Goal: Transaction & Acquisition: Book appointment/travel/reservation

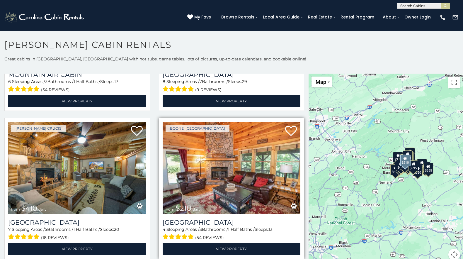
scroll to position [1903, 0]
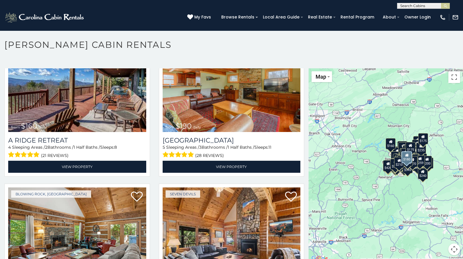
scroll to position [7565, 0]
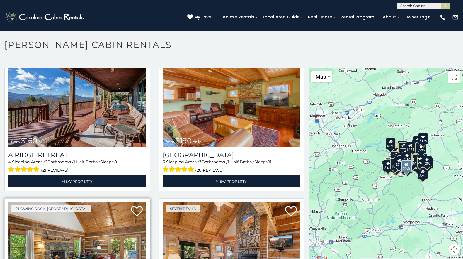
click at [88, 202] on img at bounding box center [77, 248] width 138 height 92
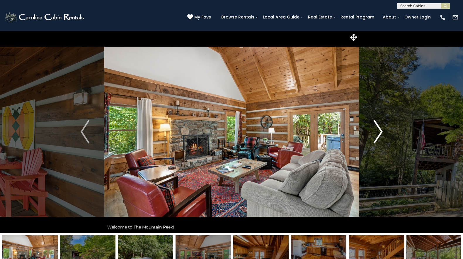
click at [378, 132] on img "Next" at bounding box center [377, 131] width 9 height 23
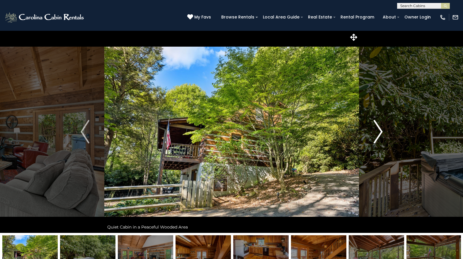
click at [378, 132] on img "Next" at bounding box center [377, 131] width 9 height 23
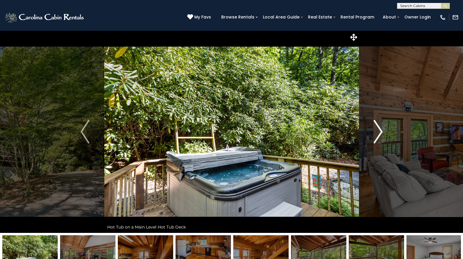
click at [378, 132] on img "Next" at bounding box center [377, 131] width 9 height 23
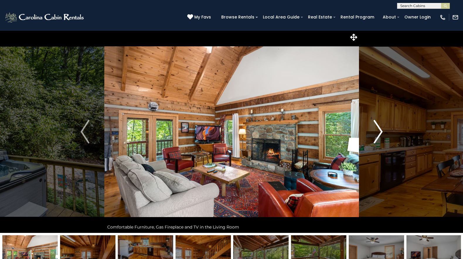
click at [378, 132] on img "Next" at bounding box center [377, 131] width 9 height 23
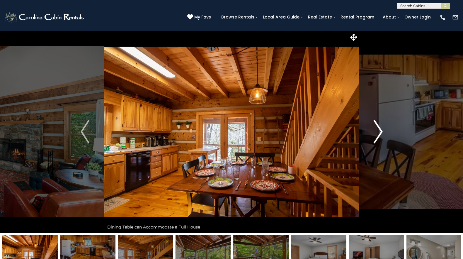
click at [378, 132] on img "Next" at bounding box center [377, 131] width 9 height 23
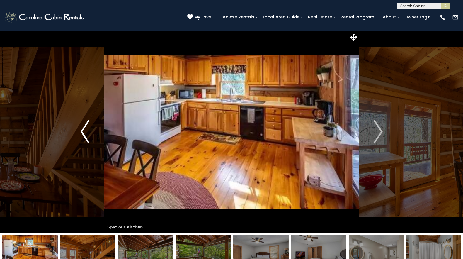
click at [83, 135] on img "Previous" at bounding box center [85, 131] width 9 height 23
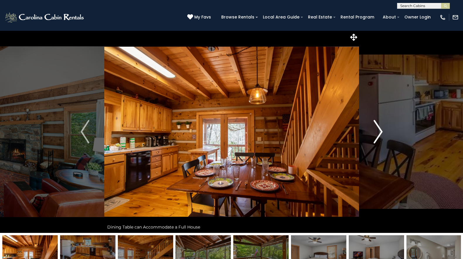
click at [377, 129] on img "Next" at bounding box center [377, 131] width 9 height 23
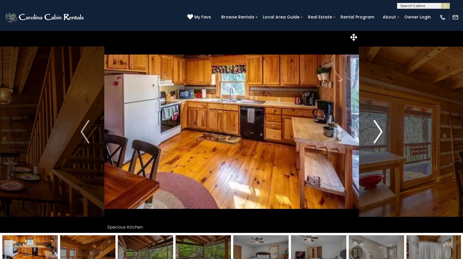
click at [377, 129] on img "Next" at bounding box center [377, 131] width 9 height 23
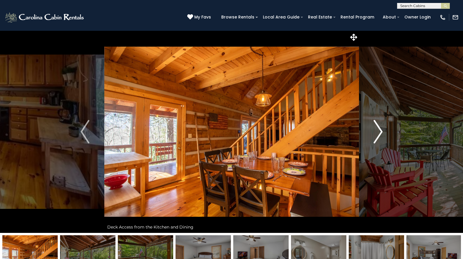
click at [380, 132] on img "Next" at bounding box center [377, 131] width 9 height 23
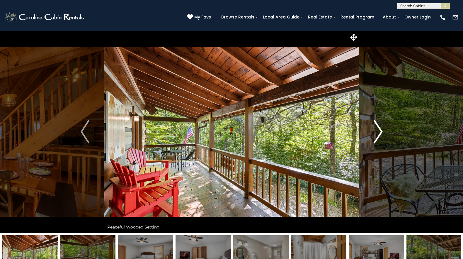
click at [378, 131] on img "Next" at bounding box center [377, 131] width 9 height 23
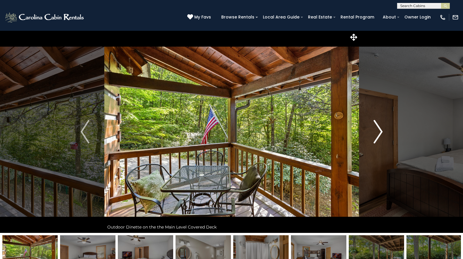
click at [379, 131] on img "Next" at bounding box center [377, 131] width 9 height 23
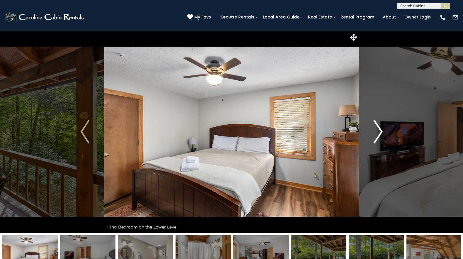
click at [379, 131] on img "Next" at bounding box center [377, 131] width 9 height 23
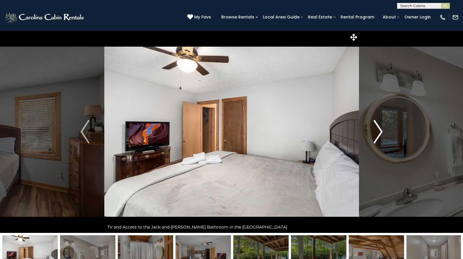
click at [379, 131] on img "Next" at bounding box center [377, 131] width 9 height 23
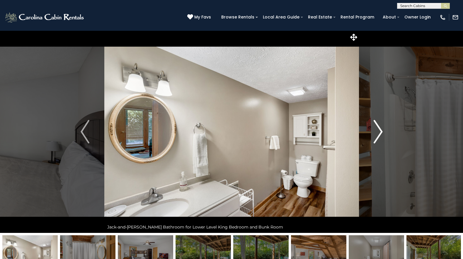
click at [379, 131] on img "Next" at bounding box center [377, 131] width 9 height 23
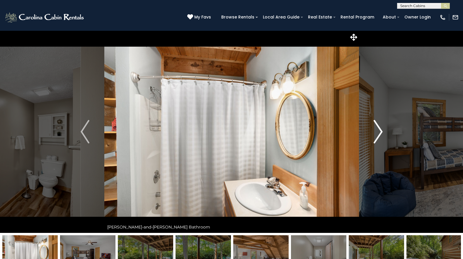
click at [379, 131] on img "Next" at bounding box center [377, 131] width 9 height 23
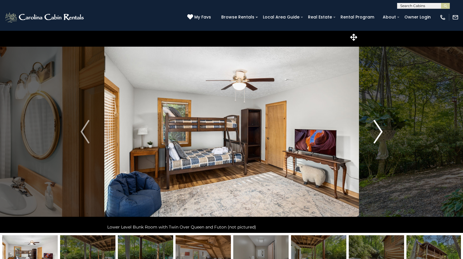
click at [379, 131] on img "Next" at bounding box center [377, 131] width 9 height 23
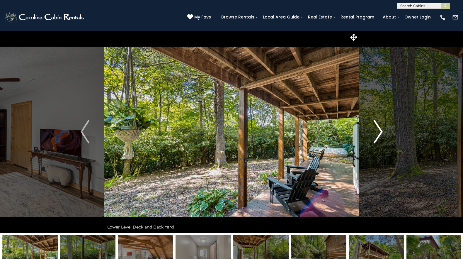
click at [379, 131] on img "Next" at bounding box center [377, 131] width 9 height 23
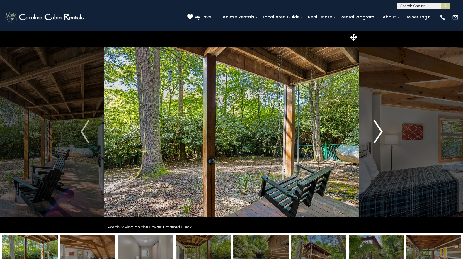
click at [379, 131] on img "Next" at bounding box center [377, 131] width 9 height 23
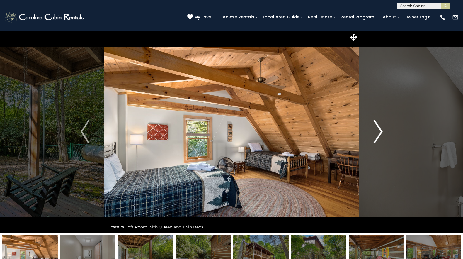
click at [379, 131] on img "Next" at bounding box center [377, 131] width 9 height 23
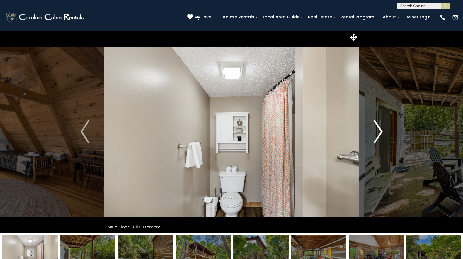
click at [379, 131] on img "Next" at bounding box center [377, 131] width 9 height 23
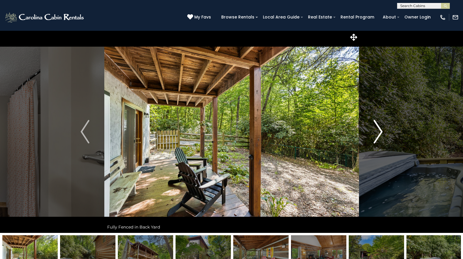
click at [379, 131] on img "Next" at bounding box center [377, 131] width 9 height 23
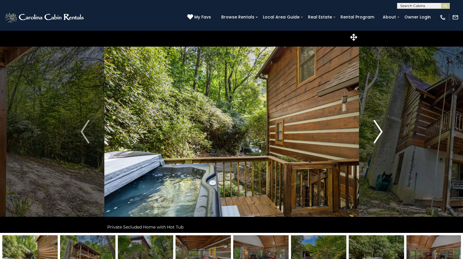
click at [379, 131] on img "Next" at bounding box center [377, 131] width 9 height 23
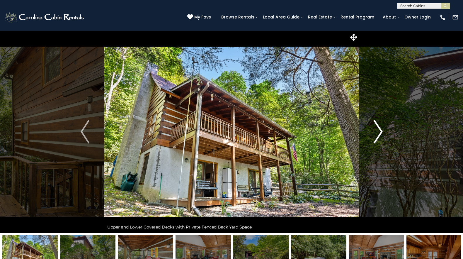
click at [379, 131] on img "Next" at bounding box center [377, 131] width 9 height 23
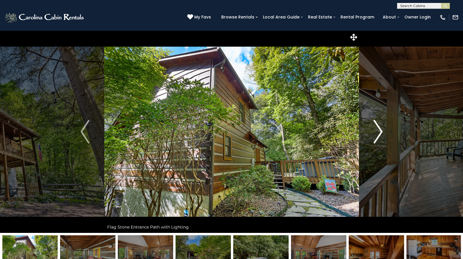
click at [379, 131] on img "Next" at bounding box center [377, 131] width 9 height 23
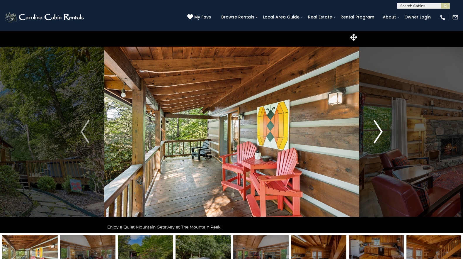
click at [379, 131] on img "Next" at bounding box center [377, 131] width 9 height 23
